Goal: Task Accomplishment & Management: Manage account settings

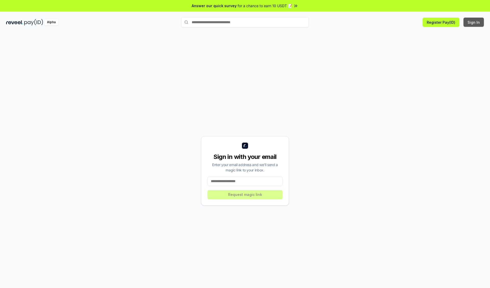
click at [474, 22] on button "Sign In" at bounding box center [474, 22] width 20 height 9
type input "**********"
click at [245, 195] on button "Request magic link" at bounding box center [245, 194] width 75 height 9
